Goal: Check status: Check status

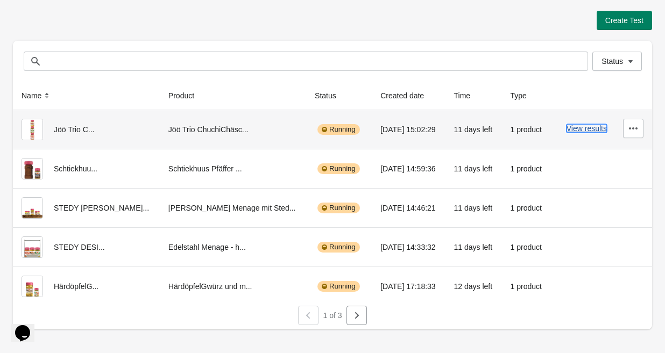
click at [580, 128] on button "View results" at bounding box center [586, 128] width 40 height 9
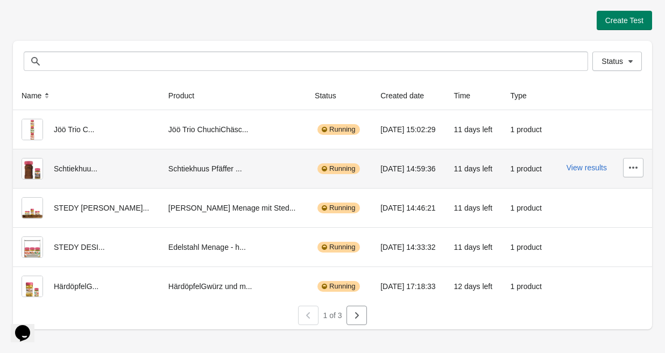
click at [587, 162] on div "View results" at bounding box center [601, 167] width 84 height 19
click at [583, 172] on button "View results" at bounding box center [586, 167] width 40 height 9
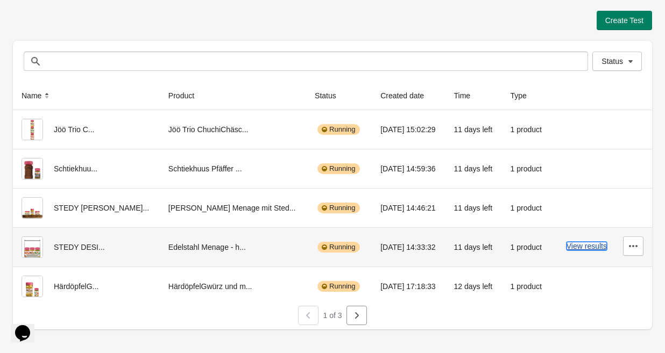
click at [582, 246] on button "View results" at bounding box center [586, 246] width 40 height 9
